Goal: Task Accomplishment & Management: Use online tool/utility

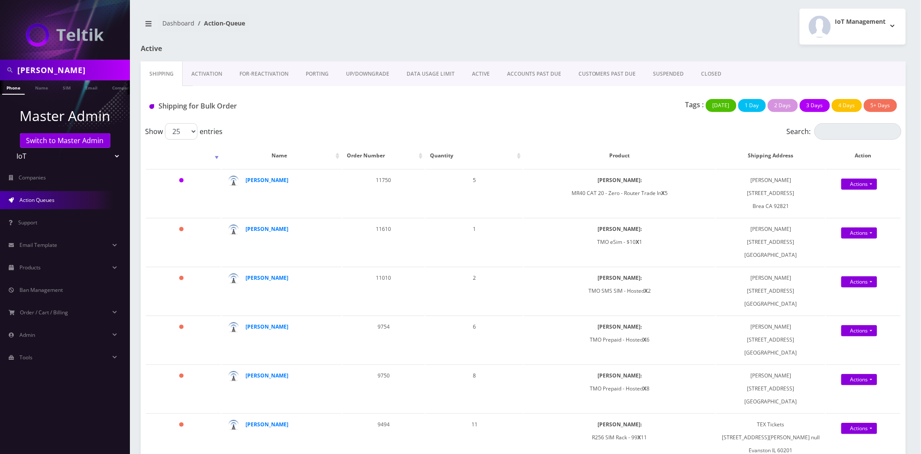
click at [35, 68] on input "[PERSON_NAME]" at bounding box center [72, 70] width 110 height 16
click at [35, 68] on input "greg" at bounding box center [72, 70] width 110 height 16
paste input "574-300-3816"
click at [36, 68] on input "574-300-3816" at bounding box center [72, 70] width 110 height 16
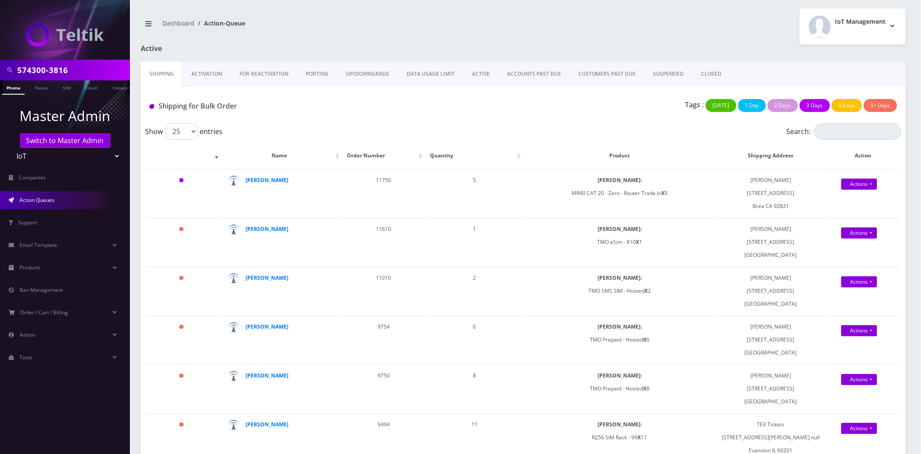
click at [49, 71] on input "574300-3816" at bounding box center [72, 70] width 110 height 16
type input "5743003816"
click at [14, 89] on link "Phone" at bounding box center [13, 88] width 23 height 14
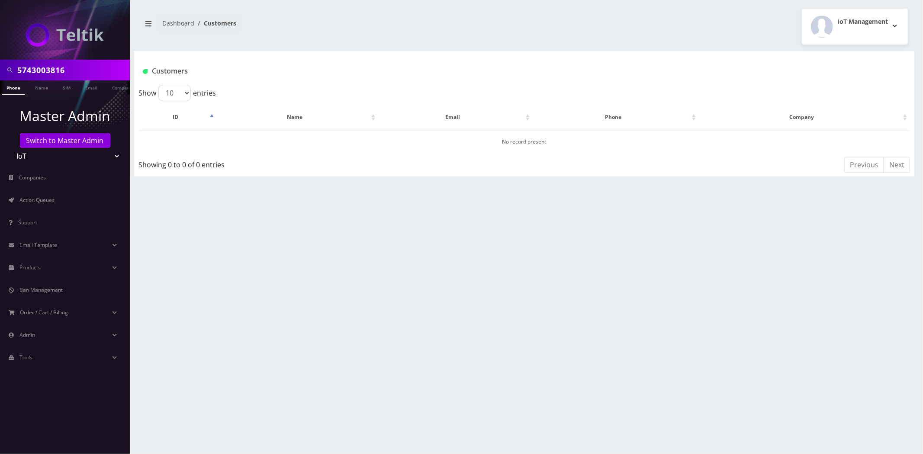
click at [67, 74] on input "5743003816" at bounding box center [72, 70] width 110 height 16
click at [61, 139] on link "Switch to Master Admin" at bounding box center [65, 140] width 90 height 15
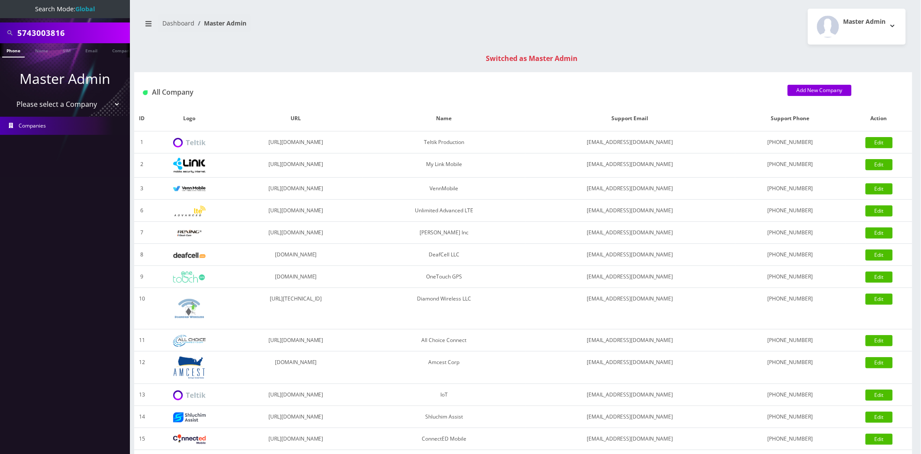
click at [10, 50] on link "Phone" at bounding box center [13, 50] width 23 height 14
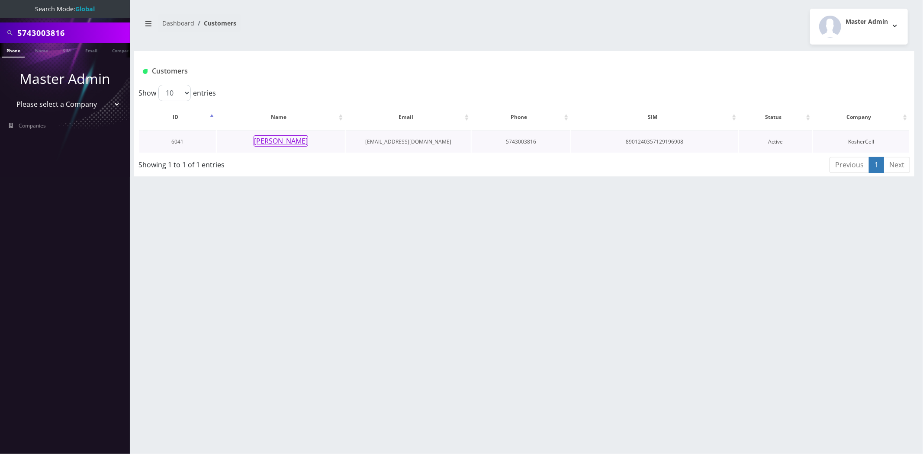
click at [282, 140] on button "[PERSON_NAME]" at bounding box center [281, 140] width 55 height 11
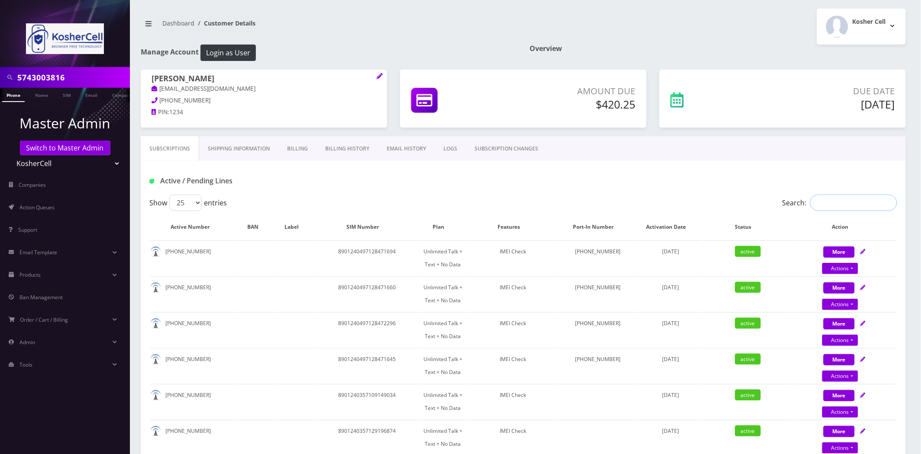
click at [878, 201] on input "Search:" at bounding box center [853, 203] width 87 height 16
paste input "5743003816"
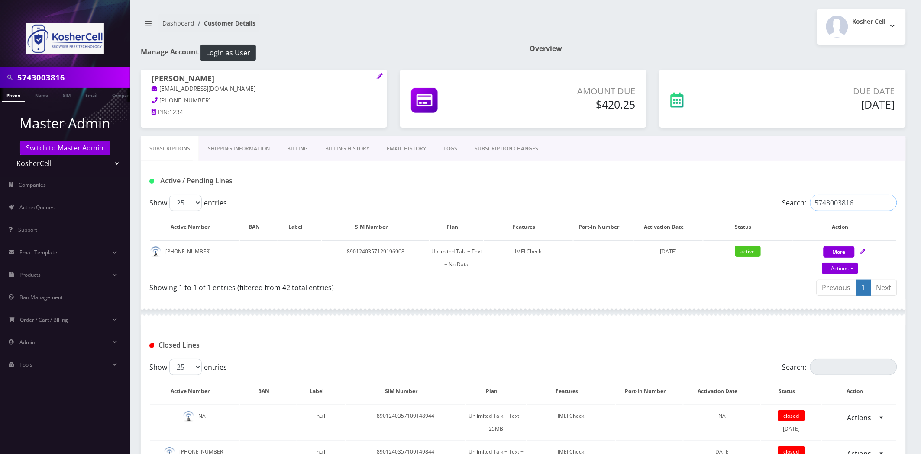
type input "5743003816"
click at [249, 50] on button "Login as User" at bounding box center [227, 53] width 55 height 16
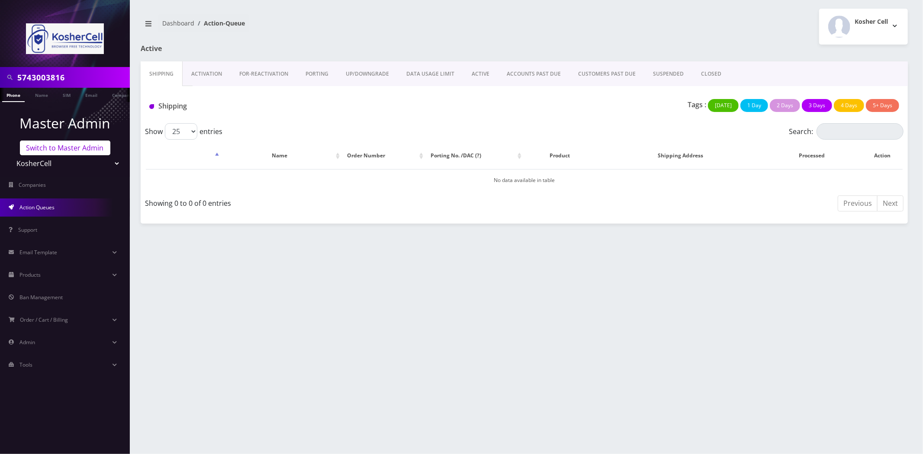
click at [51, 146] on link "Switch to Master Admin" at bounding box center [65, 148] width 90 height 15
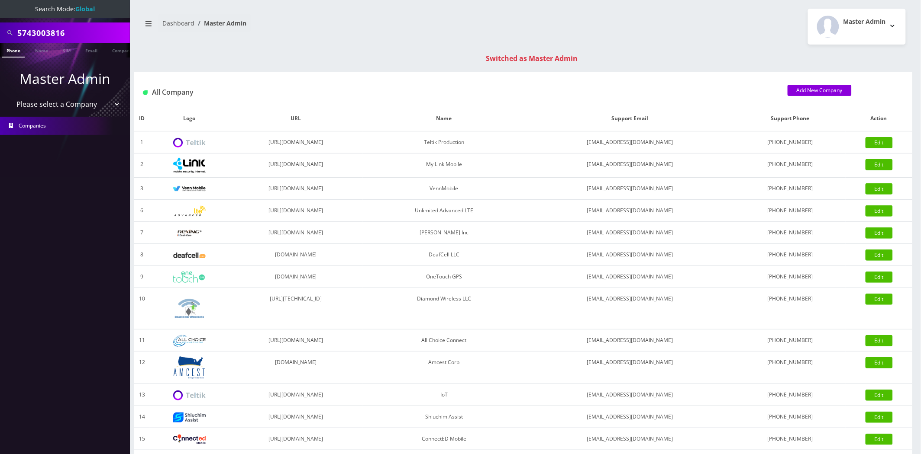
click at [53, 102] on select "Please select a Company Teltik Production My Link Mobile VennMobile Unlimited A…" at bounding box center [65, 104] width 110 height 16
select select "13"
click at [10, 96] on select "Please select a Company Teltik Production My Link Mobile VennMobile Unlimited A…" at bounding box center [65, 104] width 110 height 16
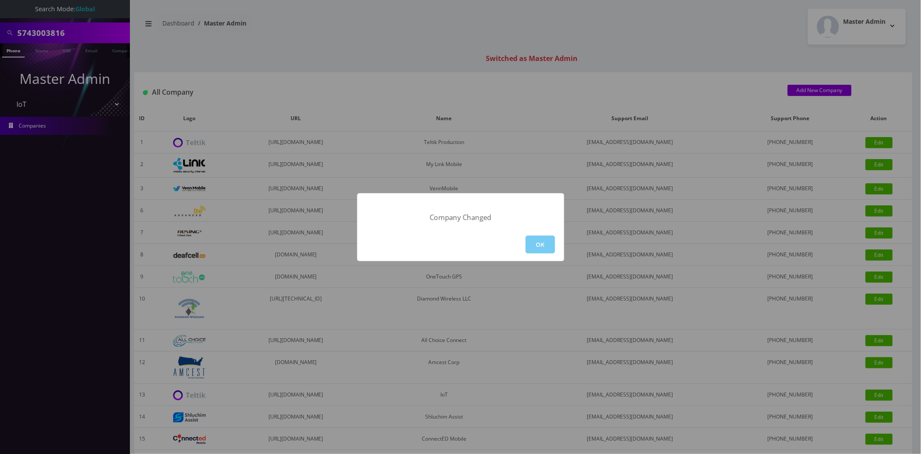
click at [538, 242] on button "OK" at bounding box center [539, 245] width 29 height 18
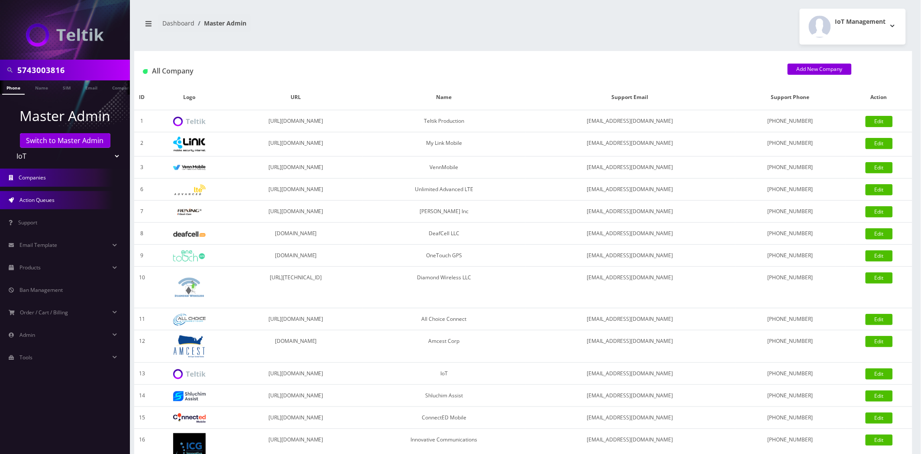
click at [33, 201] on span "Action Queues" at bounding box center [36, 199] width 35 height 7
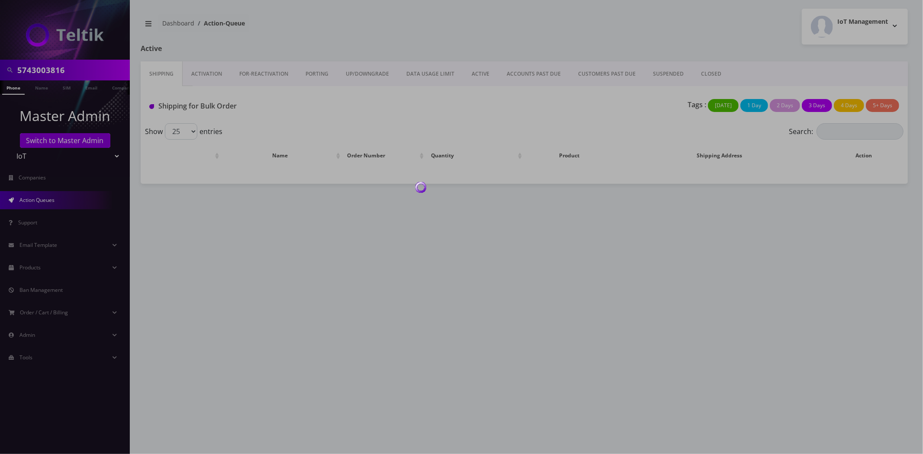
click at [232, 71] on div at bounding box center [461, 227] width 923 height 454
click at [208, 77] on div at bounding box center [461, 227] width 923 height 454
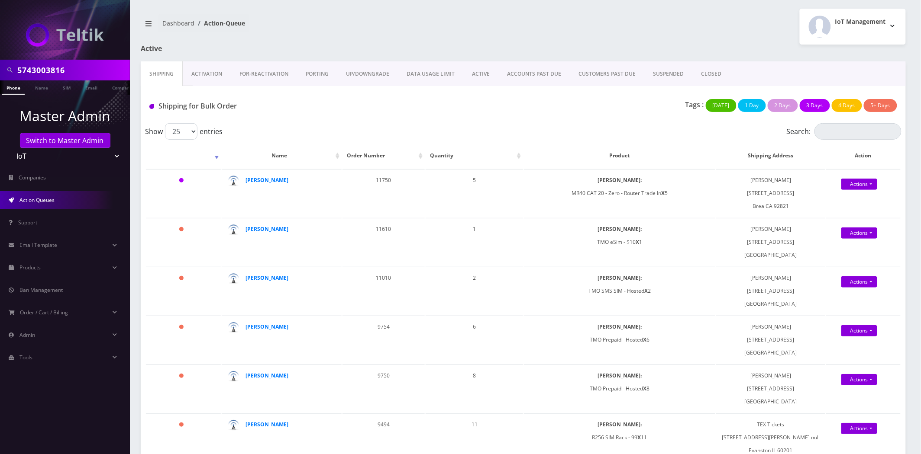
click at [208, 77] on link "Activation" at bounding box center [207, 73] width 48 height 25
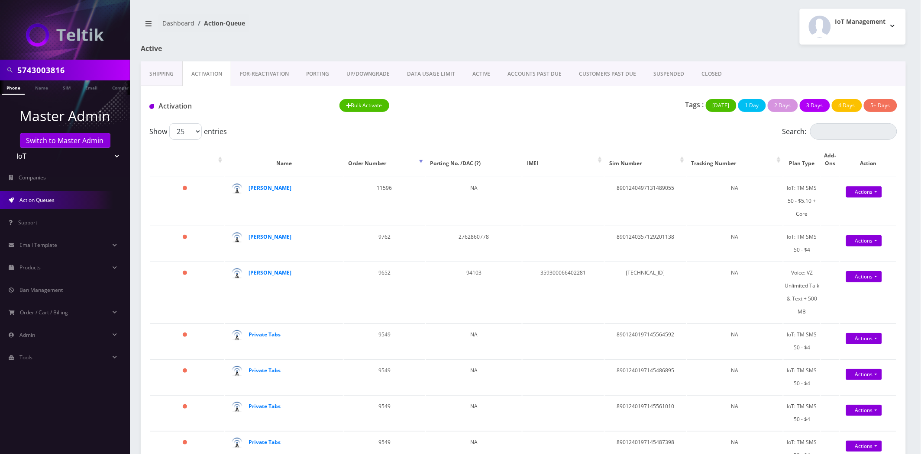
click at [482, 77] on link "ACTIVE" at bounding box center [481, 73] width 35 height 25
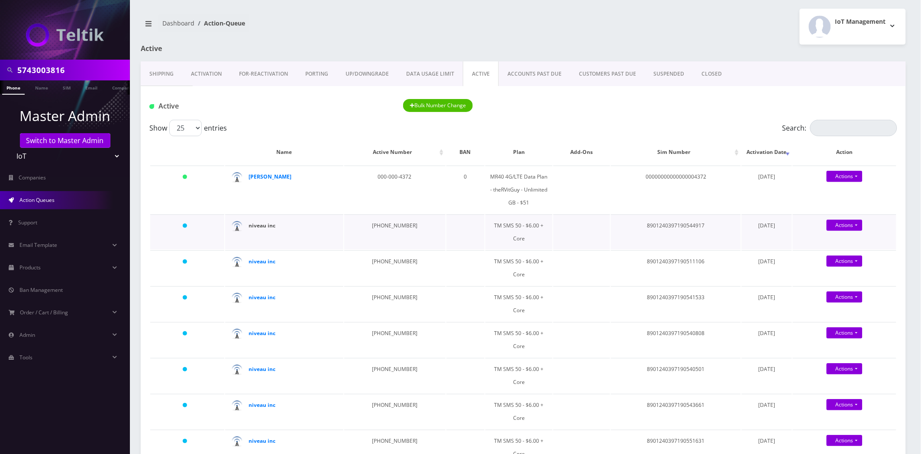
click at [266, 223] on strong "niveau inc" at bounding box center [262, 225] width 27 height 7
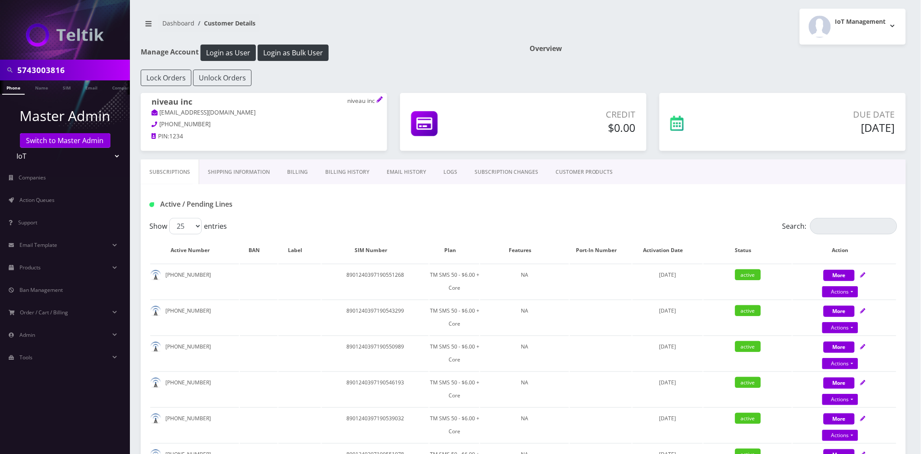
drag, startPoint x: 388, startPoint y: 186, endPoint x: 391, endPoint y: 178, distance: 8.5
click at [388, 185] on div "Active / Pending Lines" at bounding box center [523, 201] width 765 height 34
click at [394, 172] on link "EMAIL HISTORY" at bounding box center [406, 172] width 57 height 25
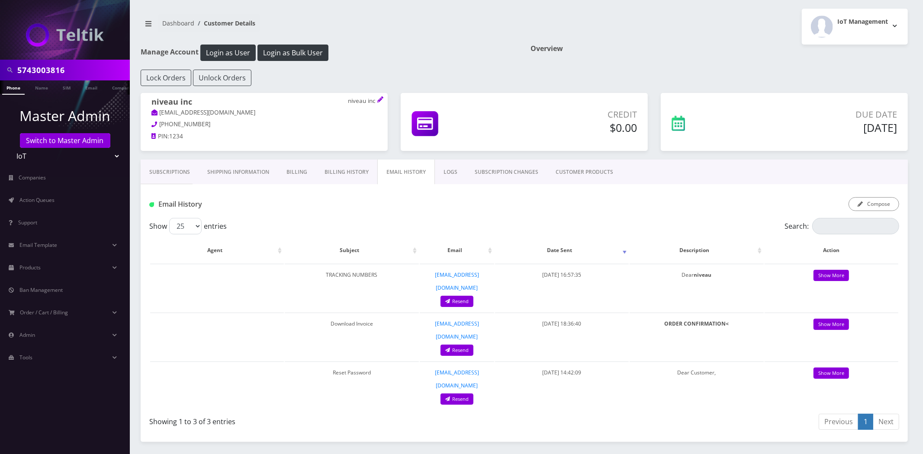
click at [177, 166] on link "Subscriptions" at bounding box center [170, 172] width 58 height 25
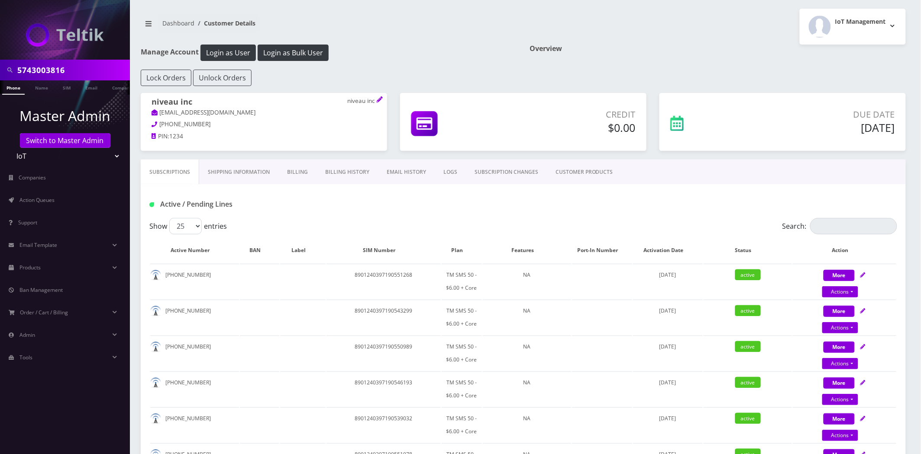
click at [397, 177] on link "EMAIL HISTORY" at bounding box center [406, 172] width 57 height 25
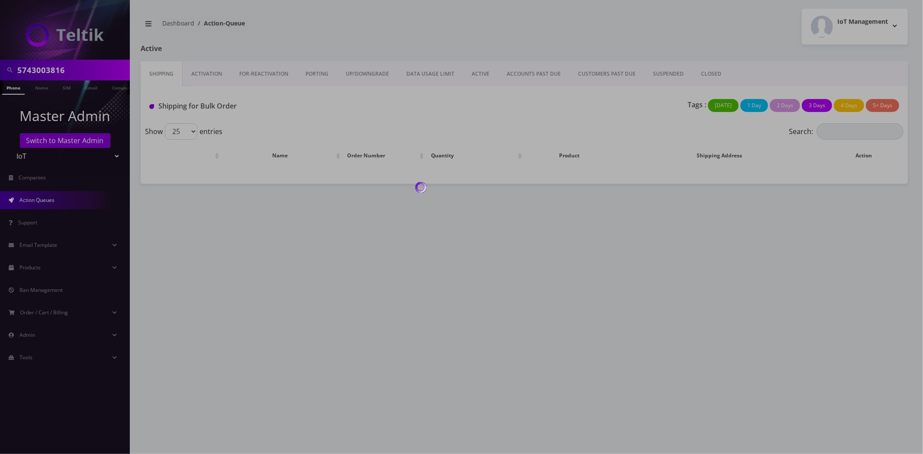
click at [242, 0] on div at bounding box center [461, 227] width 923 height 454
